Goal: Information Seeking & Learning: Learn about a topic

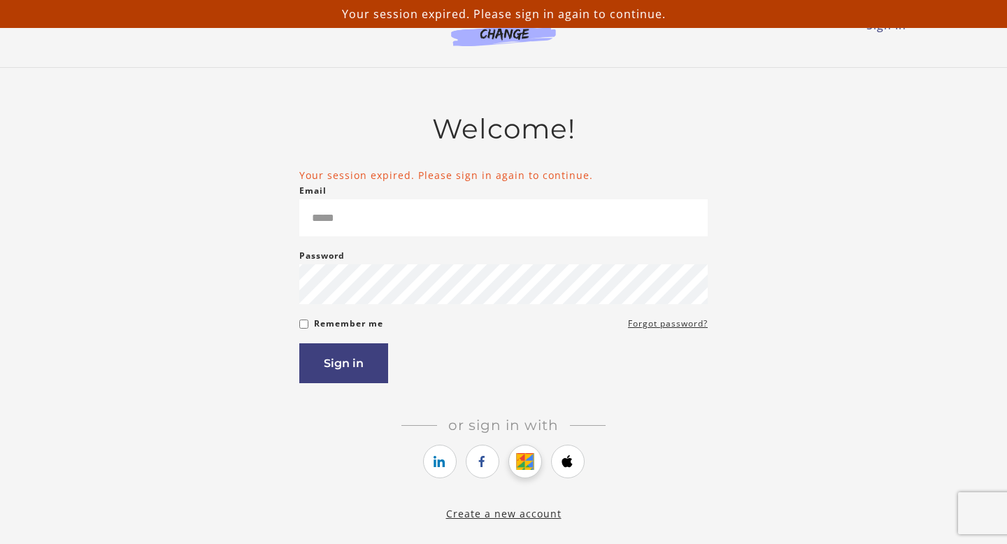
click at [522, 459] on icon "https://courses.thinkific.com/users/auth/google?ss%5Breferral%5D=&ss%5Buser_ret…" at bounding box center [524, 461] width 17 height 17
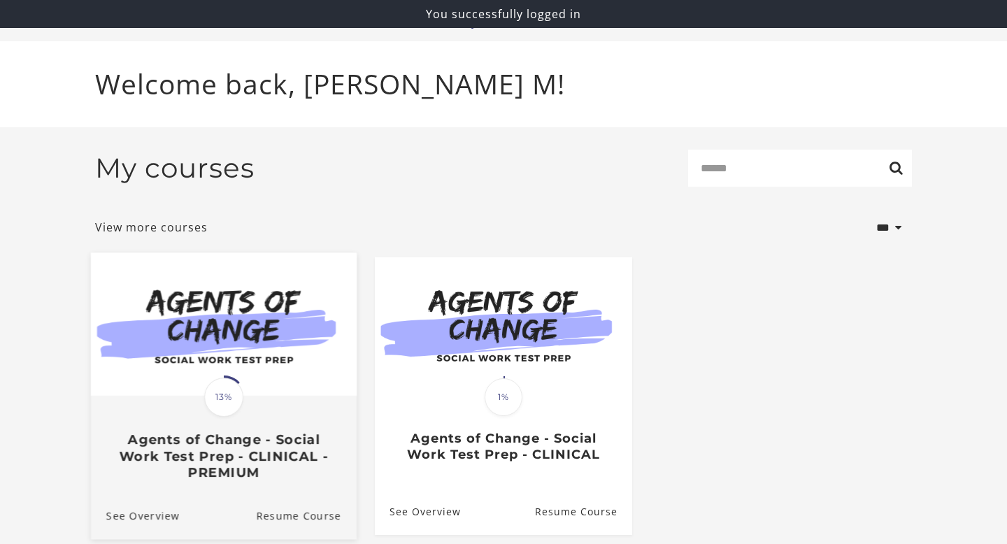
scroll to position [99, 0]
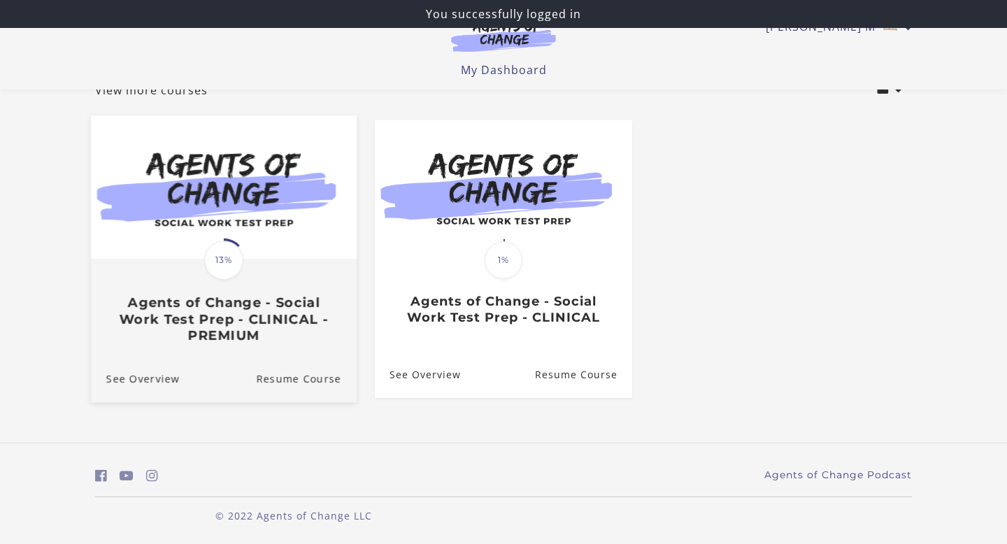
click at [271, 281] on div "Translation missing: en.liquid.partials.dashboard_course_card.progress_descript…" at bounding box center [224, 301] width 266 height 83
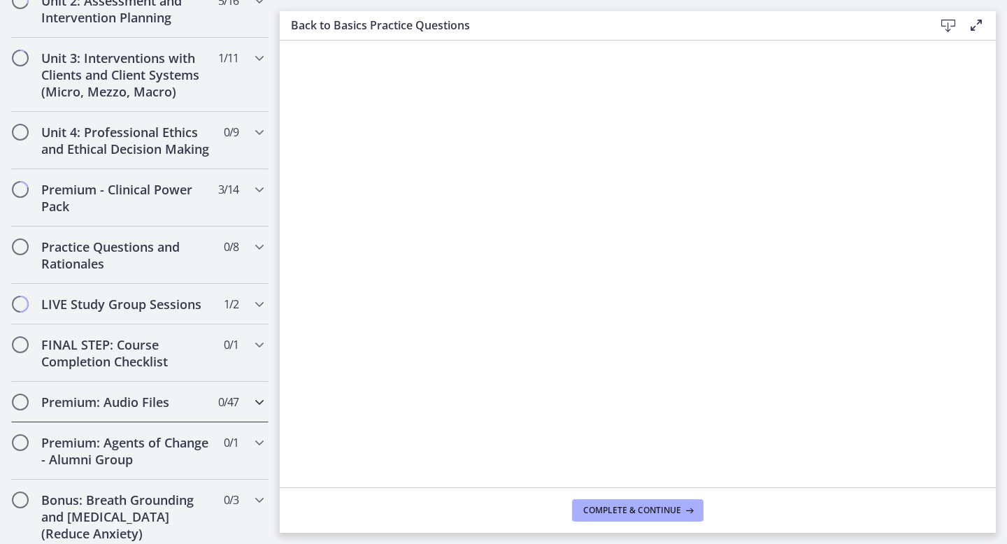
scroll to position [1044, 0]
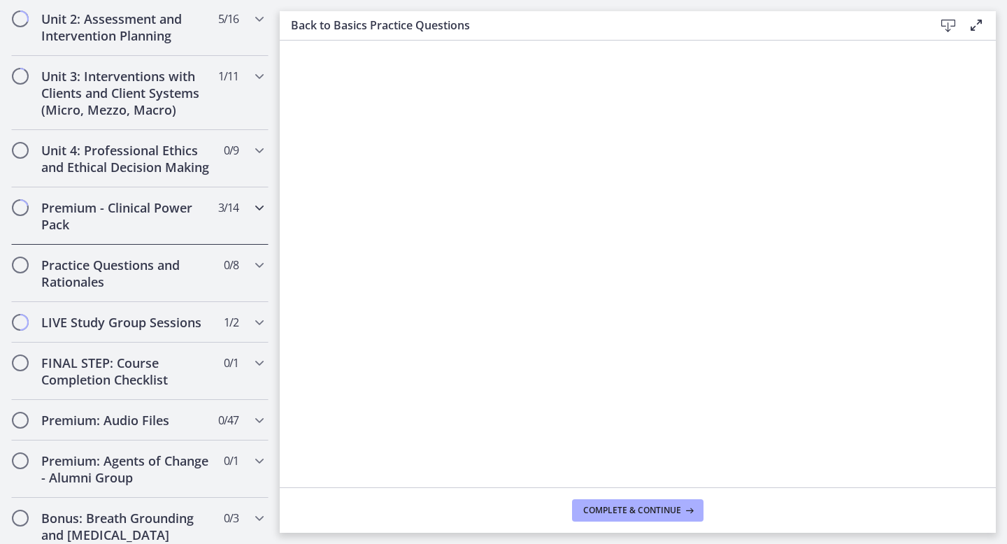
click at [162, 201] on h2 "Premium - Clinical Power Pack" at bounding box center [126, 216] width 171 height 34
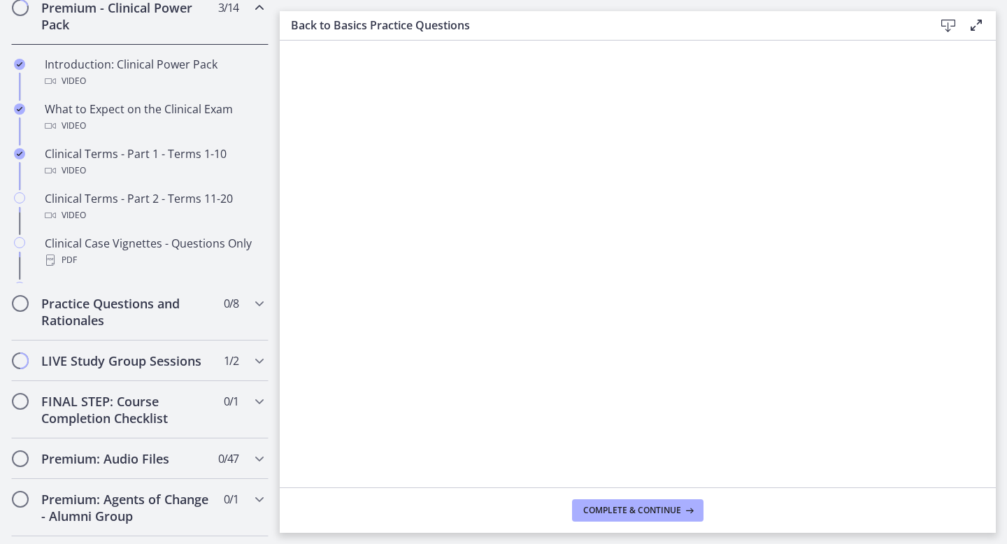
scroll to position [490, 0]
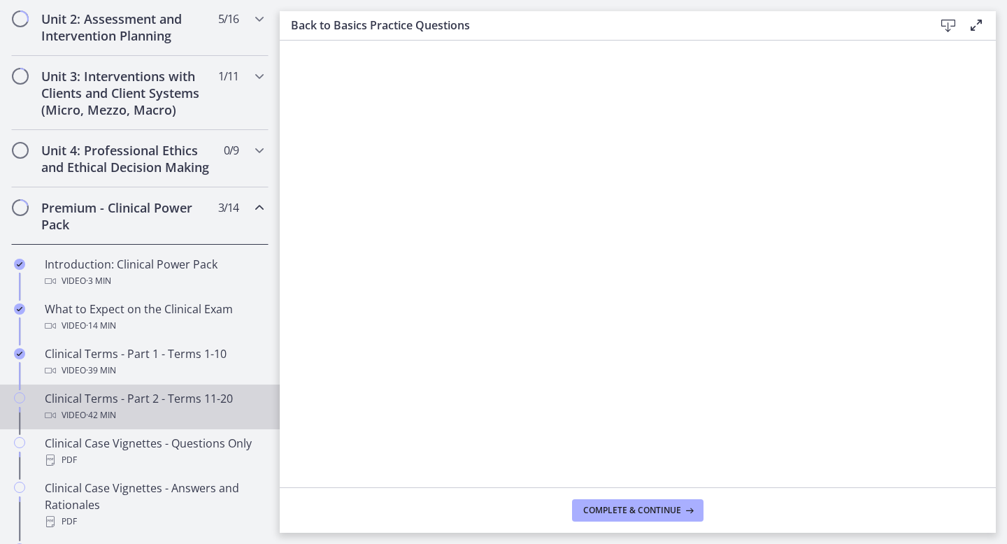
click at [197, 410] on div "Video · 42 min" at bounding box center [154, 415] width 218 height 17
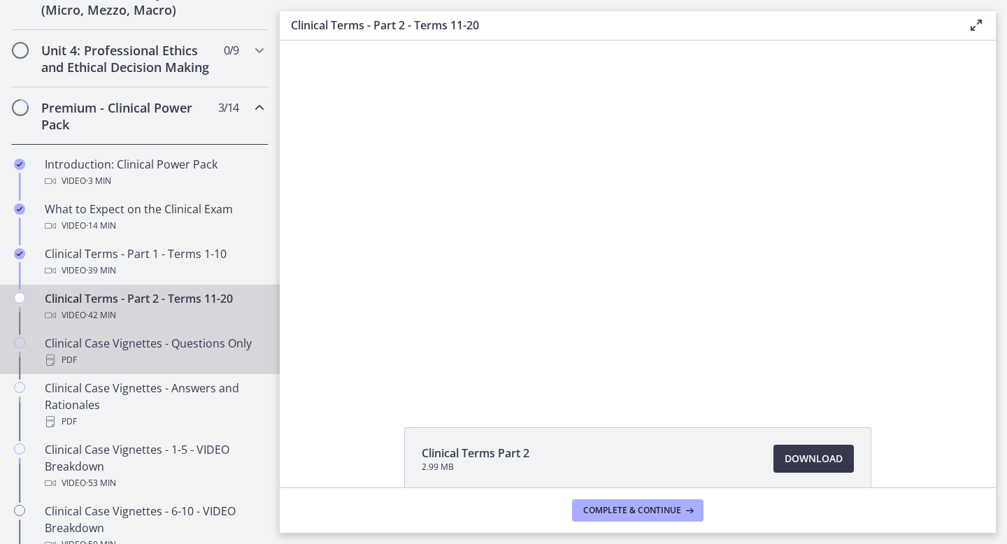
scroll to position [611, 0]
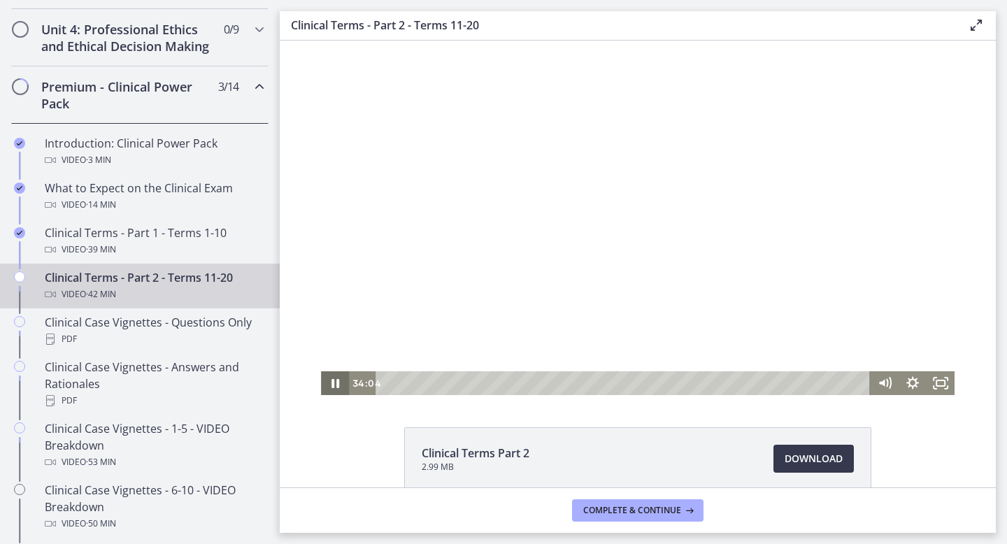
click at [332, 385] on icon "Pause" at bounding box center [336, 383] width 8 height 9
